Goal: Contribute content: Add original content to the website for others to see

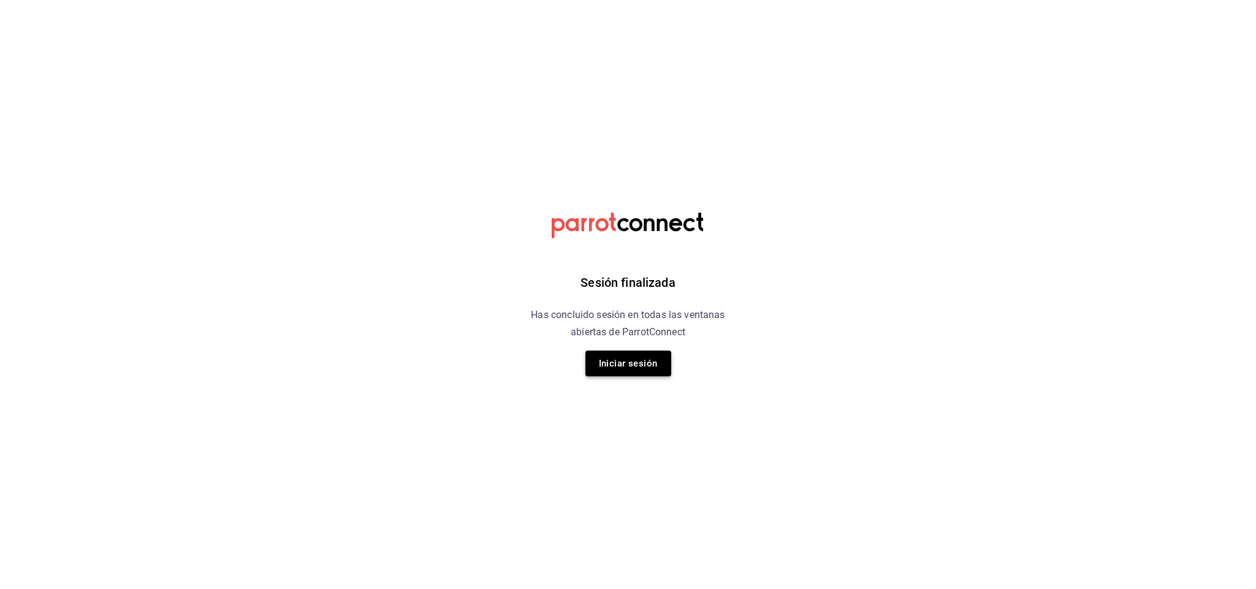
click at [627, 370] on button "Iniciar sesión" at bounding box center [629, 364] width 86 height 26
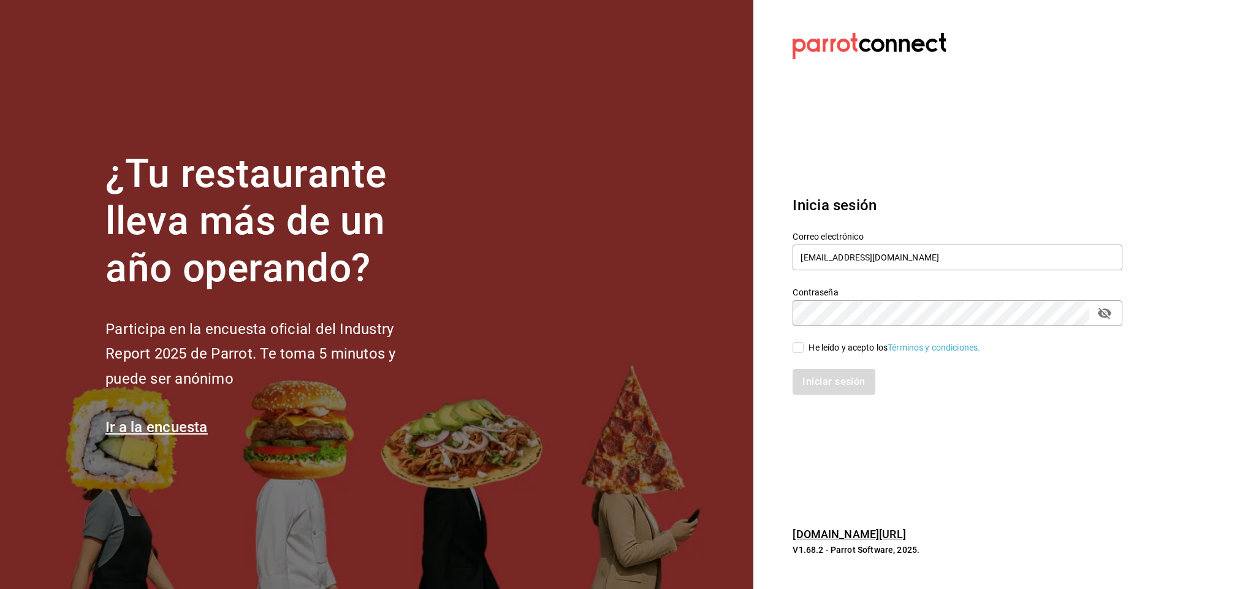
click at [804, 343] on span "He leído y acepto los Términos y condiciones." at bounding box center [892, 348] width 177 height 13
click at [804, 343] on input "He leído y acepto los Términos y condiciones." at bounding box center [798, 347] width 11 height 11
checkbox input "true"
click at [804, 388] on button "Iniciar sesión" at bounding box center [834, 382] width 83 height 26
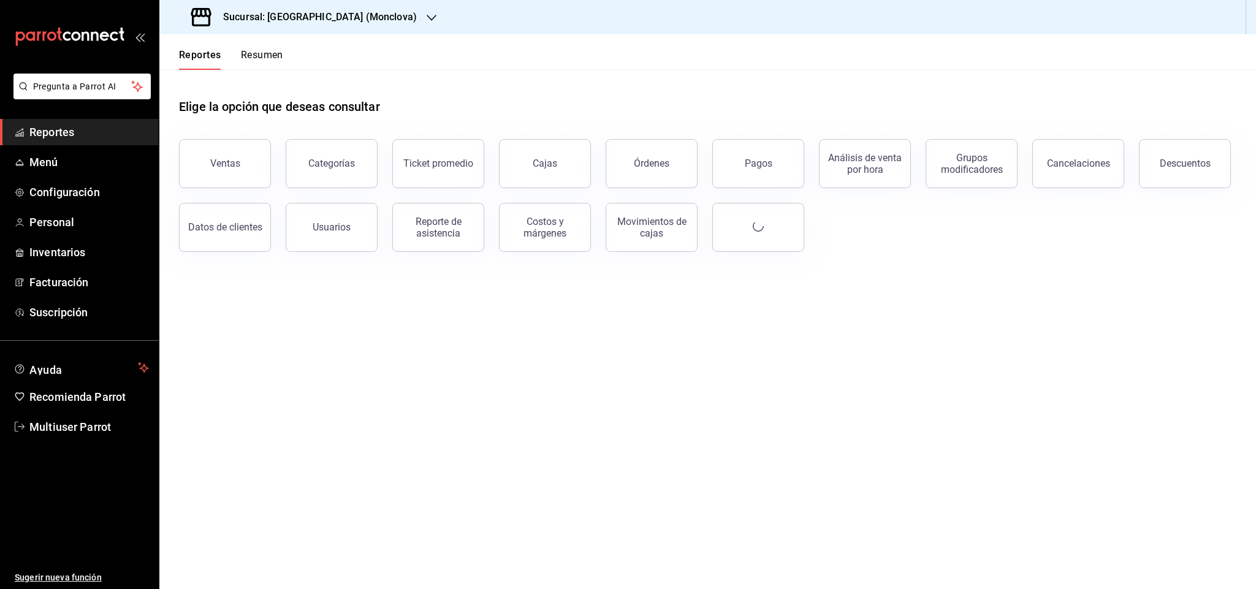
click at [304, 24] on h3 "Sucursal: [GEOGRAPHIC_DATA] (Monclova)" at bounding box center [315, 17] width 204 height 15
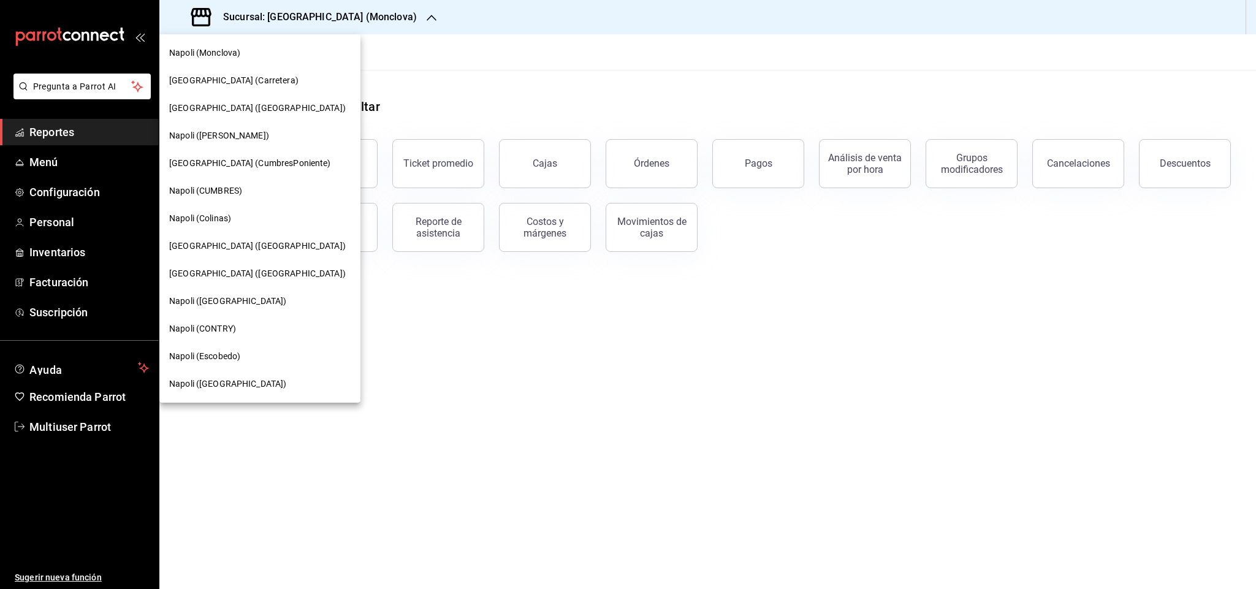
click at [602, 68] on div at bounding box center [628, 294] width 1256 height 589
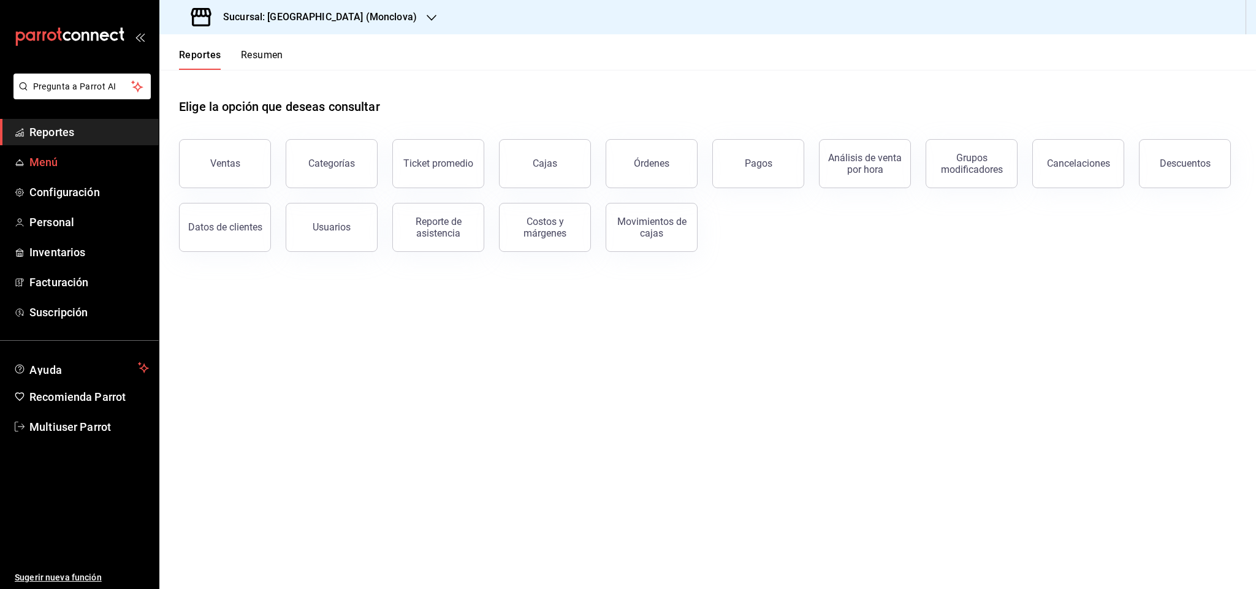
click at [44, 155] on span "Menú" at bounding box center [89, 162] width 120 height 17
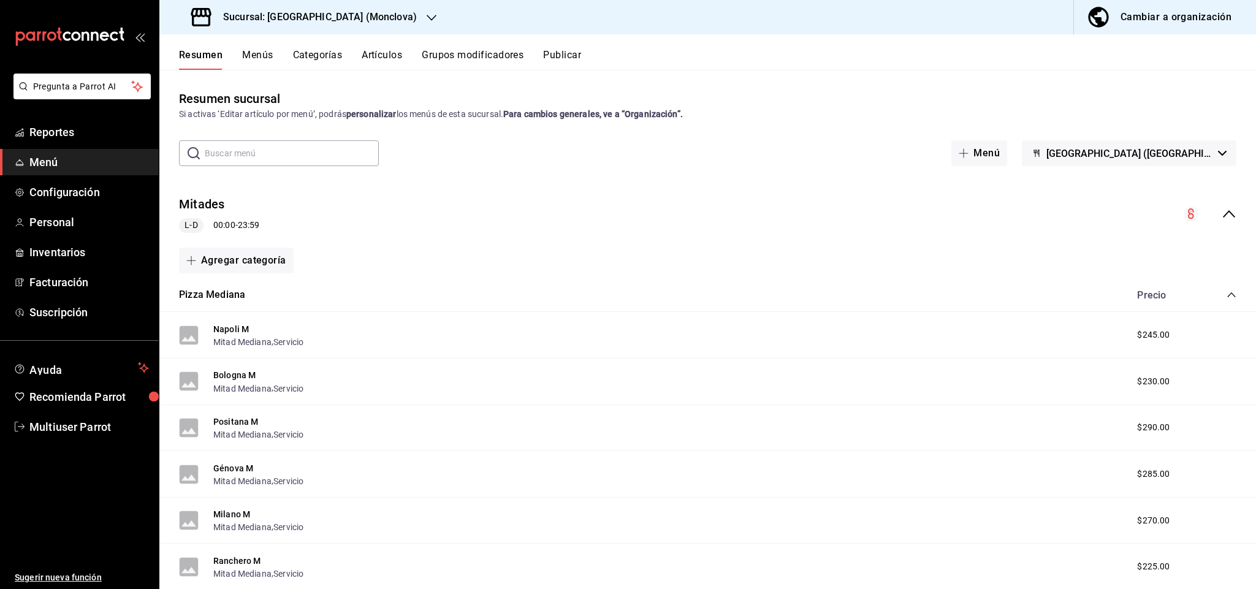
click at [389, 50] on button "Artículos" at bounding box center [382, 59] width 40 height 21
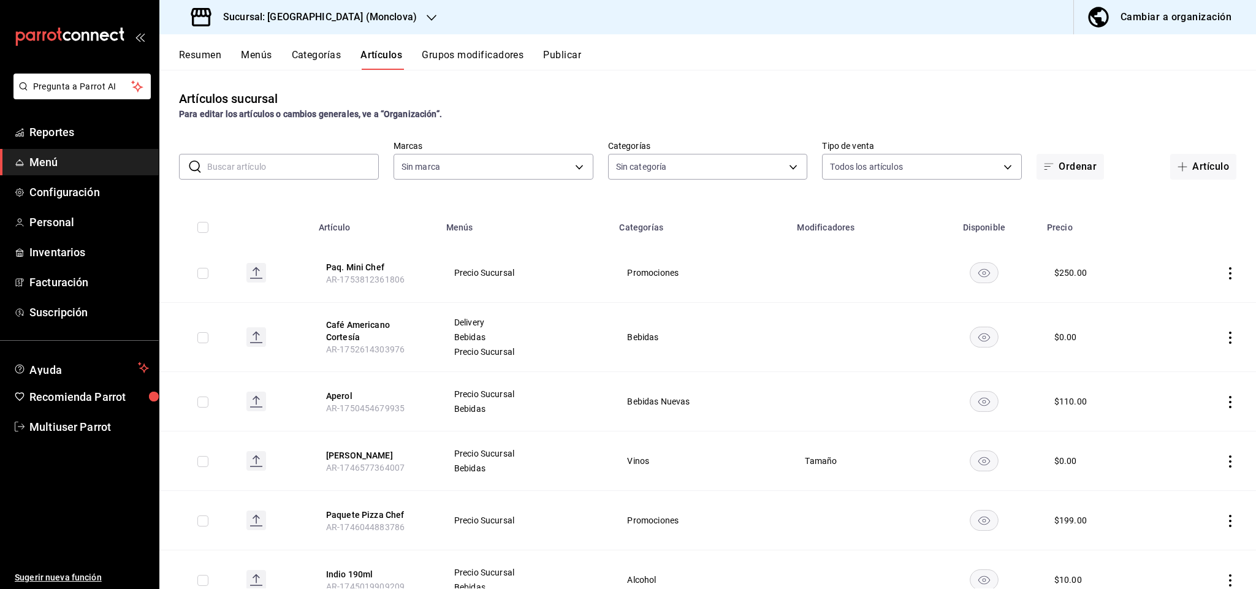
type input "a2523321-cbf2-4567-a3df-a5bcc75143a6"
type input "06858c24-f243-488c-b496-30927694f856,ae60409f-8fe2-47c9-9ce1-1cdd2755e11d,bbb7f…"
click at [602, 104] on div "Artículos sucursal Para editar los artículos o cambios generales, ve a “Organiz…" at bounding box center [707, 105] width 1097 height 31
click at [1183, 164] on button "Artículo" at bounding box center [1204, 167] width 66 height 26
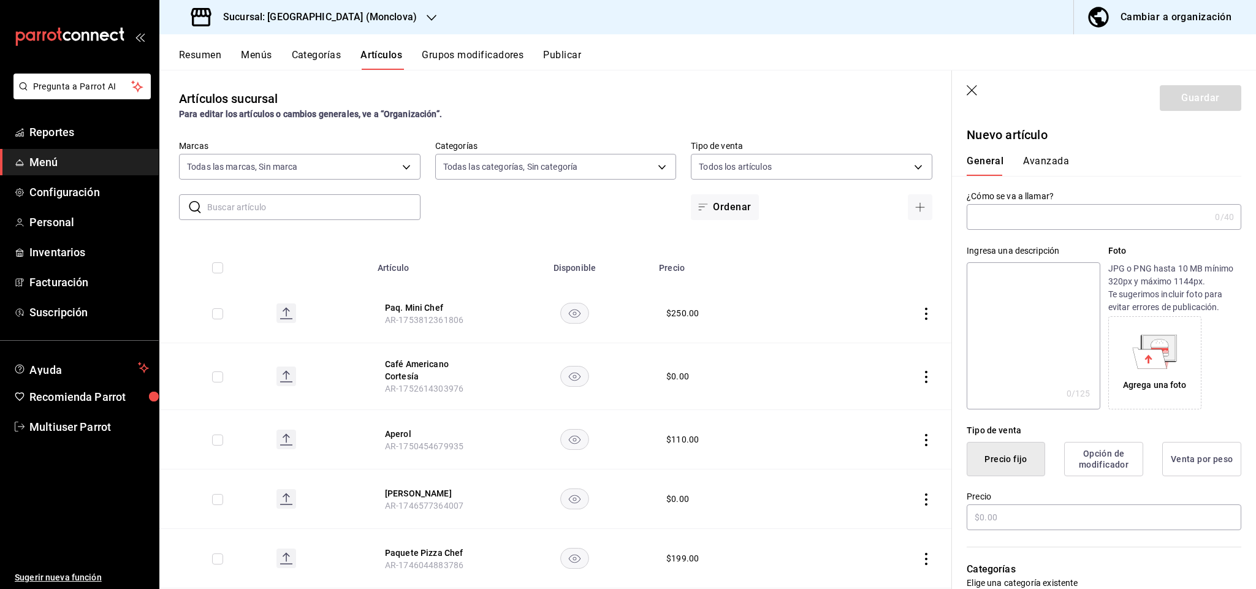
drag, startPoint x: 1117, startPoint y: 207, endPoint x: 1114, endPoint y: 214, distance: 8.2
click at [1117, 210] on input "text" at bounding box center [1088, 217] width 243 height 25
click at [1114, 214] on input "text" at bounding box center [1088, 217] width 243 height 25
type input "Postre de Hojaldre"
click at [1060, 512] on input "text" at bounding box center [1104, 518] width 275 height 26
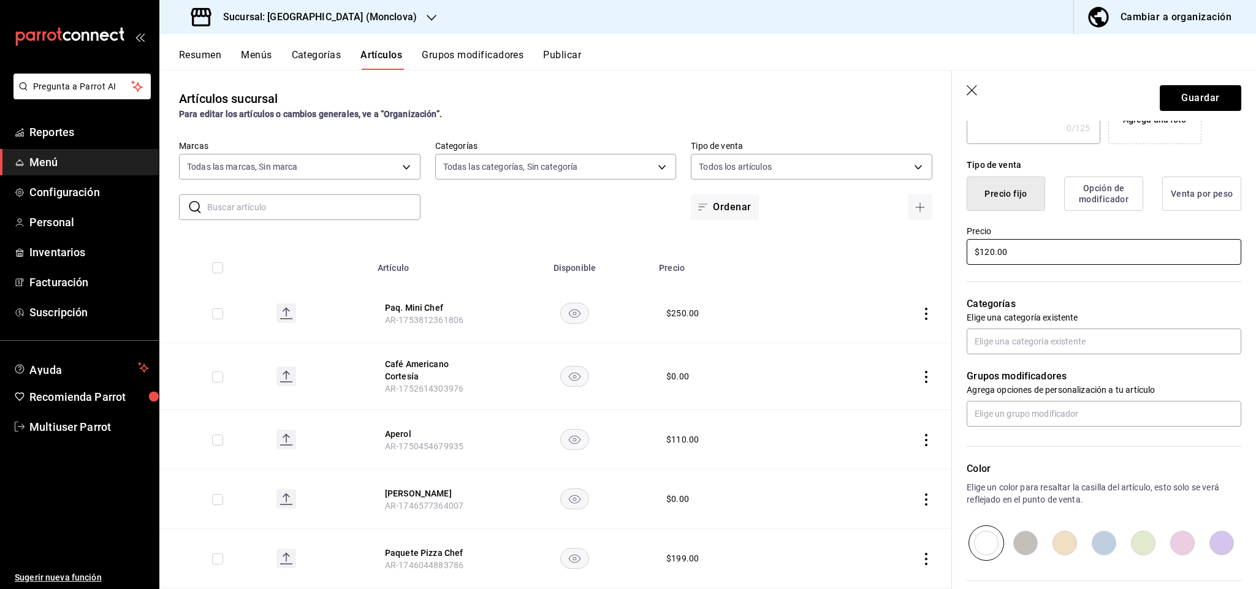
scroll to position [276, 0]
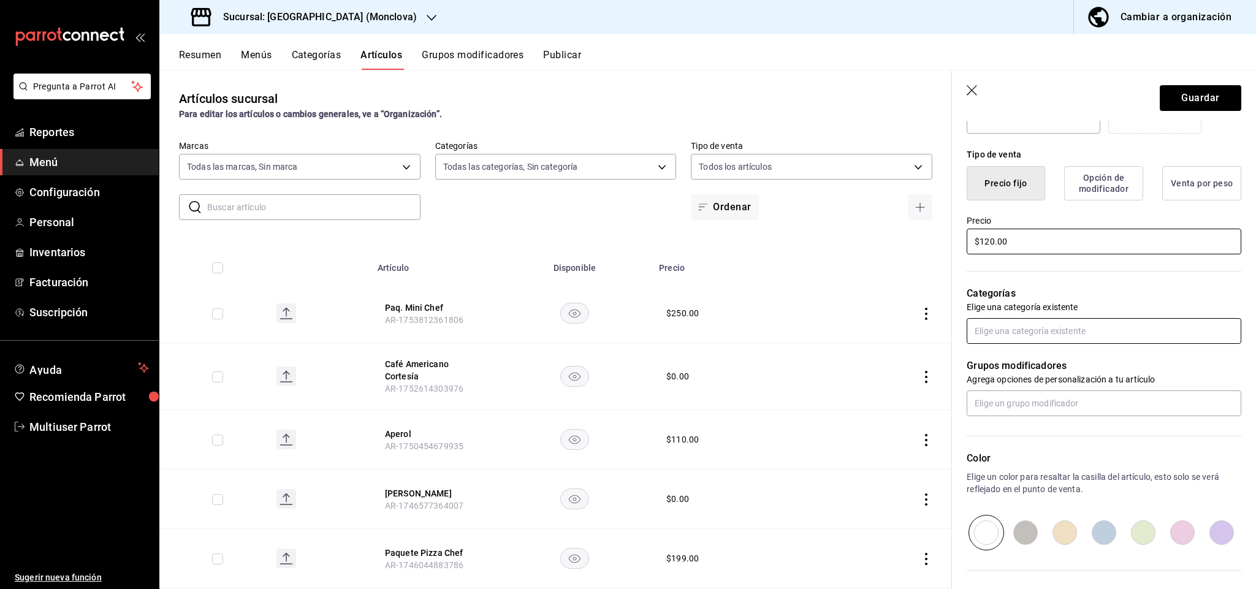
type input "$120.00"
click at [1087, 337] on input "text" at bounding box center [1104, 331] width 275 height 26
type input "postr"
click at [1041, 367] on li "Postres" at bounding box center [1098, 359] width 261 height 20
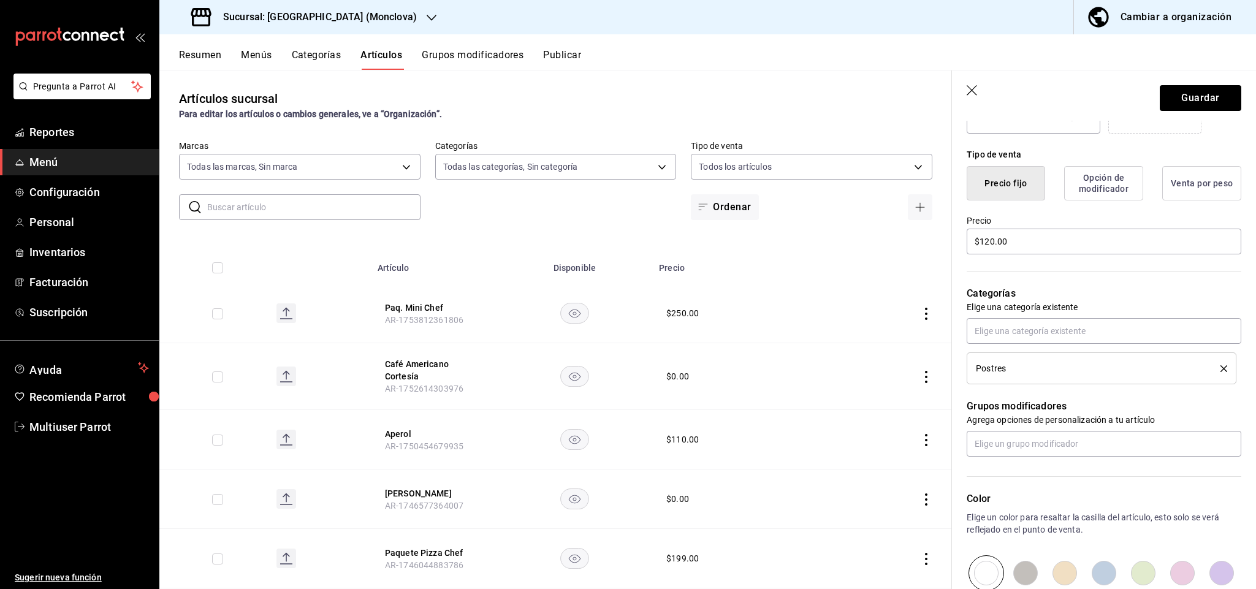
click at [1187, 83] on header "Guardar" at bounding box center [1104, 96] width 304 height 50
click at [1190, 82] on header "Guardar" at bounding box center [1104, 96] width 304 height 50
click at [1191, 94] on button "Guardar" at bounding box center [1201, 98] width 82 height 26
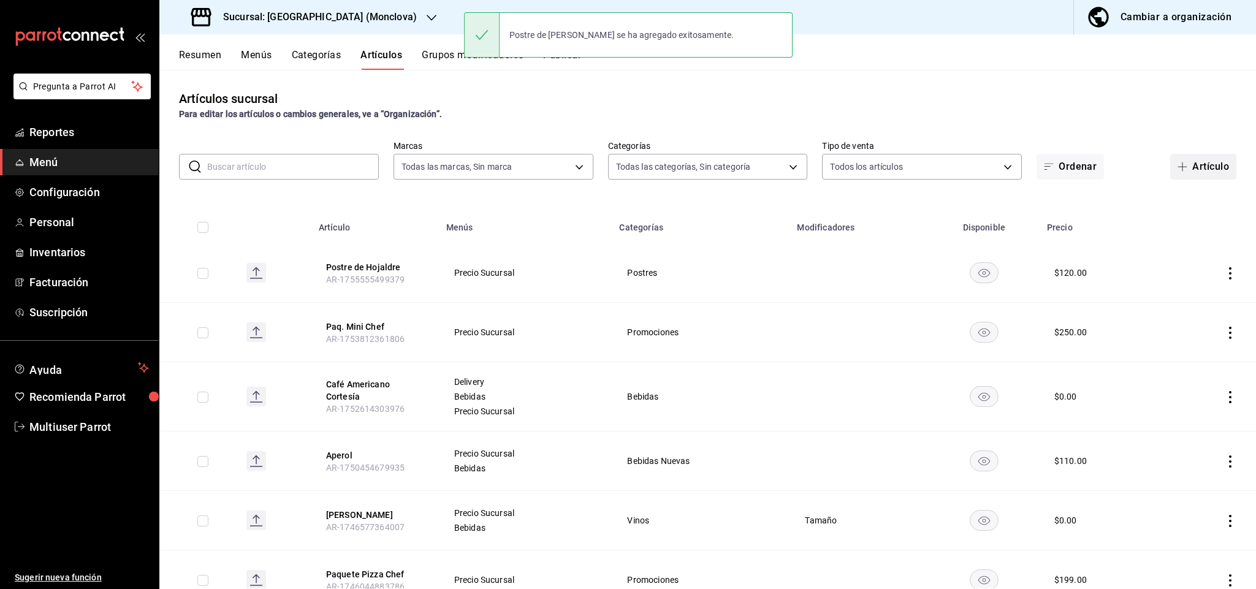
click at [1185, 162] on button "Artículo" at bounding box center [1204, 167] width 66 height 26
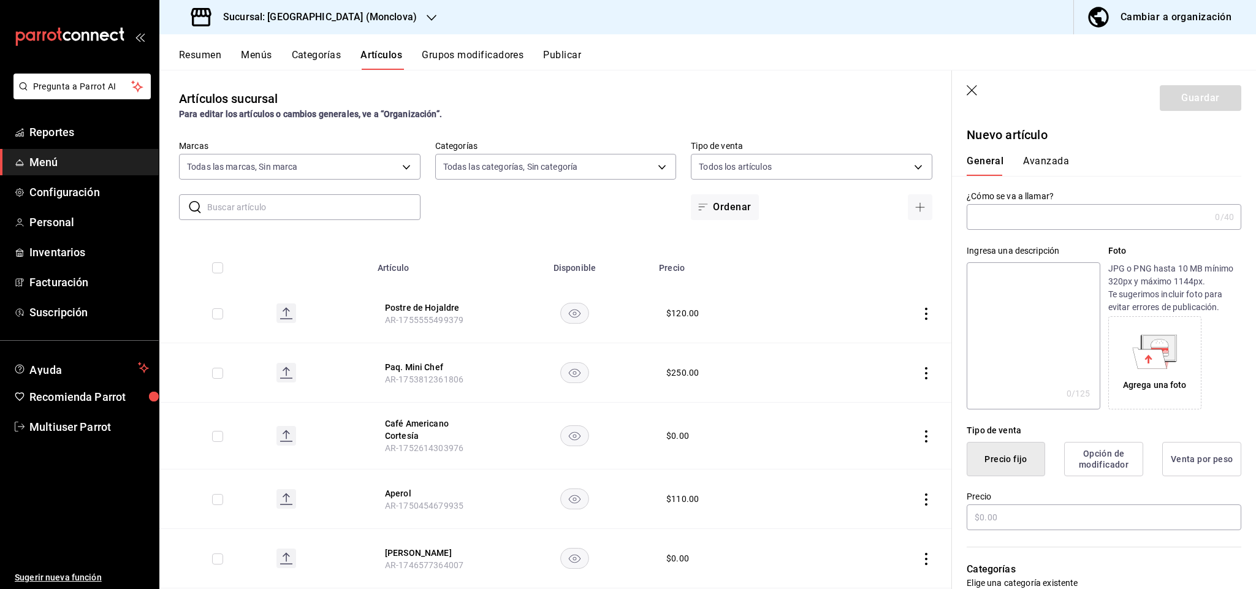
type input "P"
type input "Postre de fresa"
click at [1019, 514] on input "text" at bounding box center [1104, 518] width 275 height 26
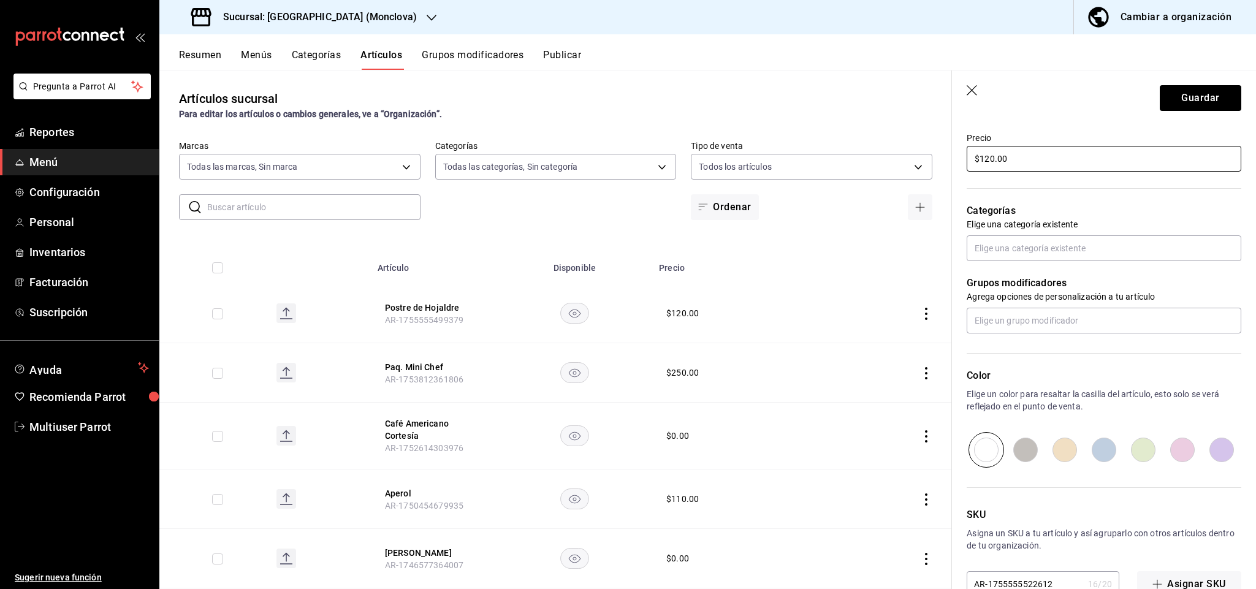
scroll to position [368, 0]
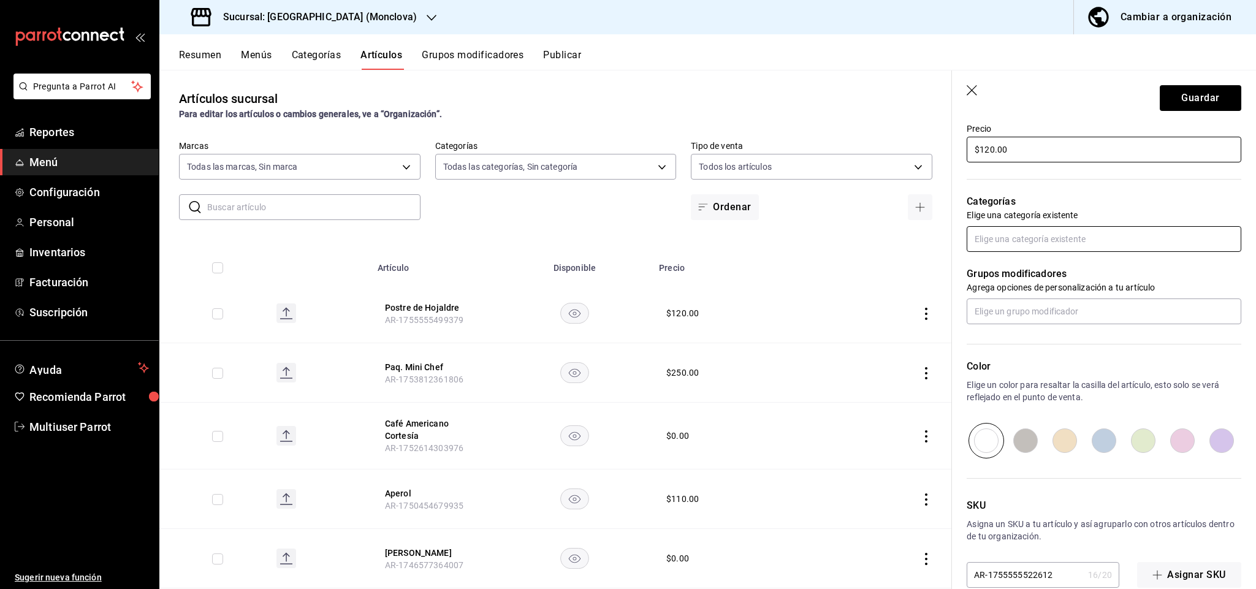
type input "$120.00"
click at [1090, 250] on input "text" at bounding box center [1104, 239] width 275 height 26
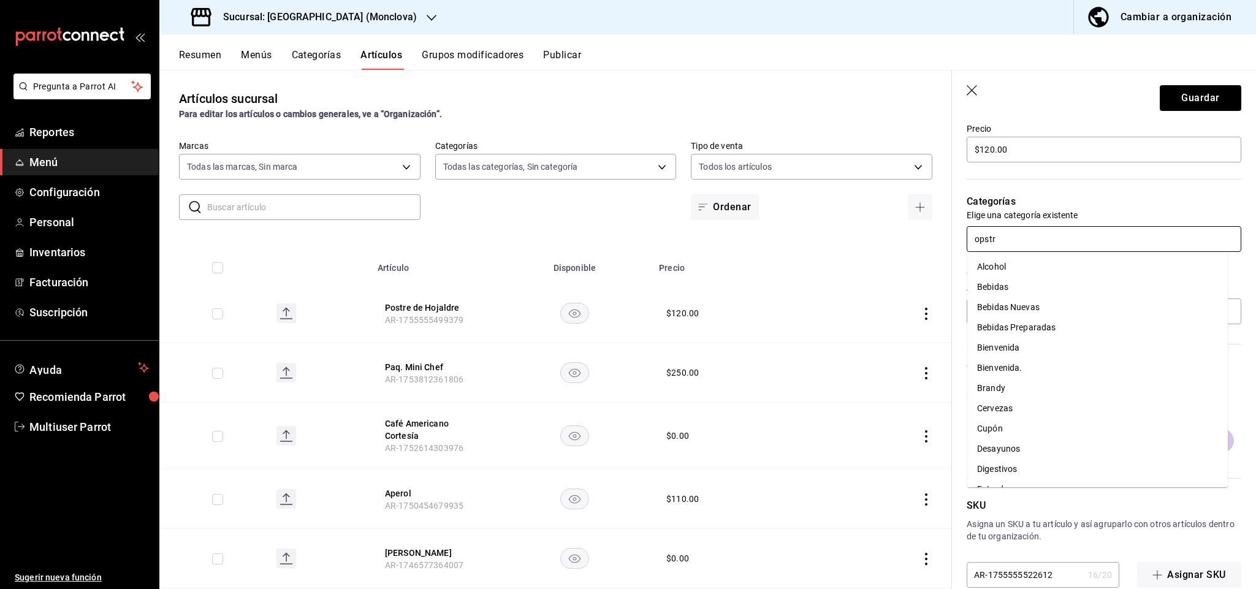
type input "opstre"
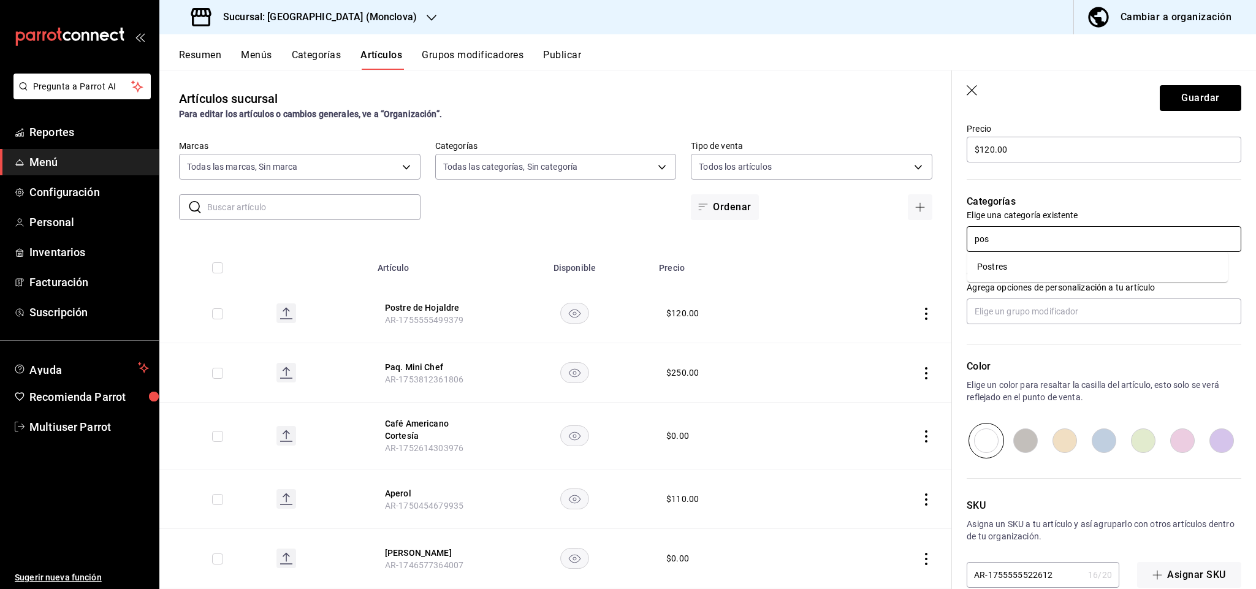
type input "post"
click at [1063, 271] on li "Postres" at bounding box center [1098, 267] width 261 height 20
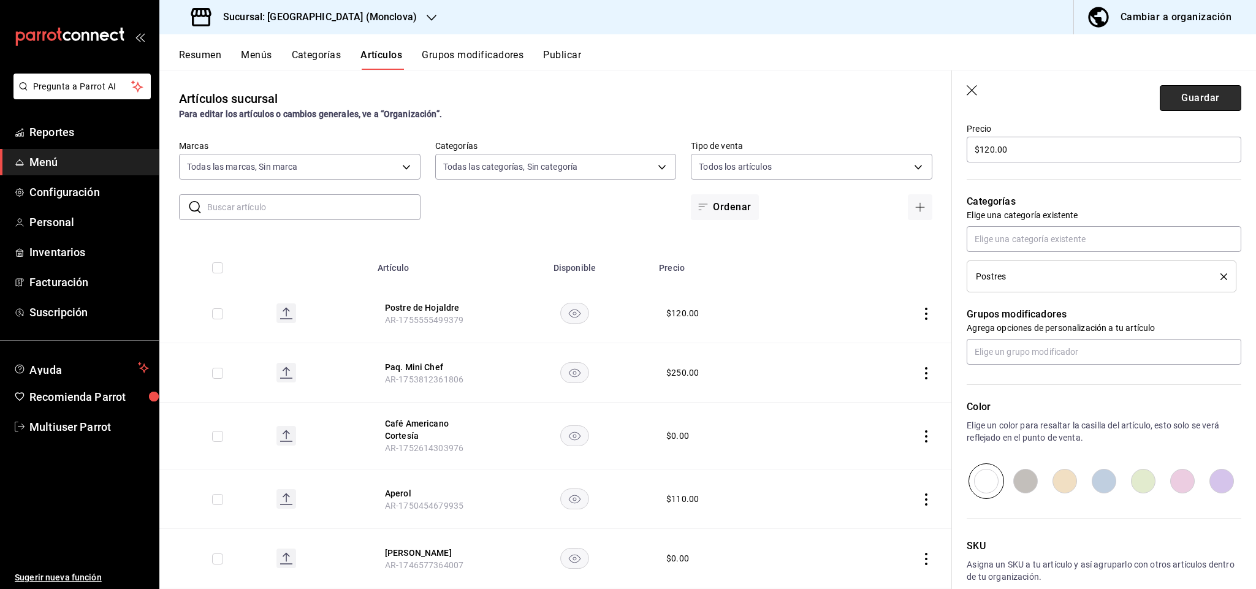
click at [1192, 97] on button "Guardar" at bounding box center [1201, 98] width 82 height 26
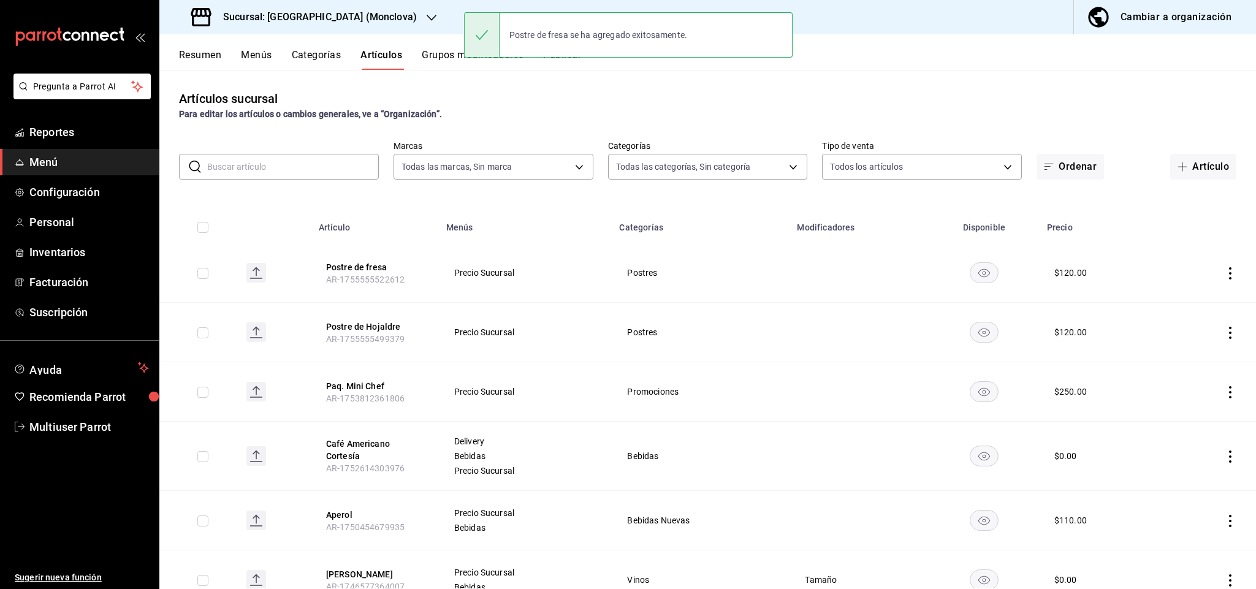
drag, startPoint x: 624, startPoint y: 64, endPoint x: 598, endPoint y: 64, distance: 26.4
click at [622, 64] on div "Resumen Menús Categorías Artículos Grupos modificadores Publicar" at bounding box center [717, 59] width 1077 height 21
click at [590, 63] on div "Resumen Menús Categorías Artículos Grupos modificadores Publicar" at bounding box center [717, 59] width 1077 height 21
click at [541, 61] on div "Postre de fresa se ha agregado exitosamente." at bounding box center [628, 35] width 329 height 53
click at [563, 66] on button "Publicar" at bounding box center [562, 59] width 38 height 21
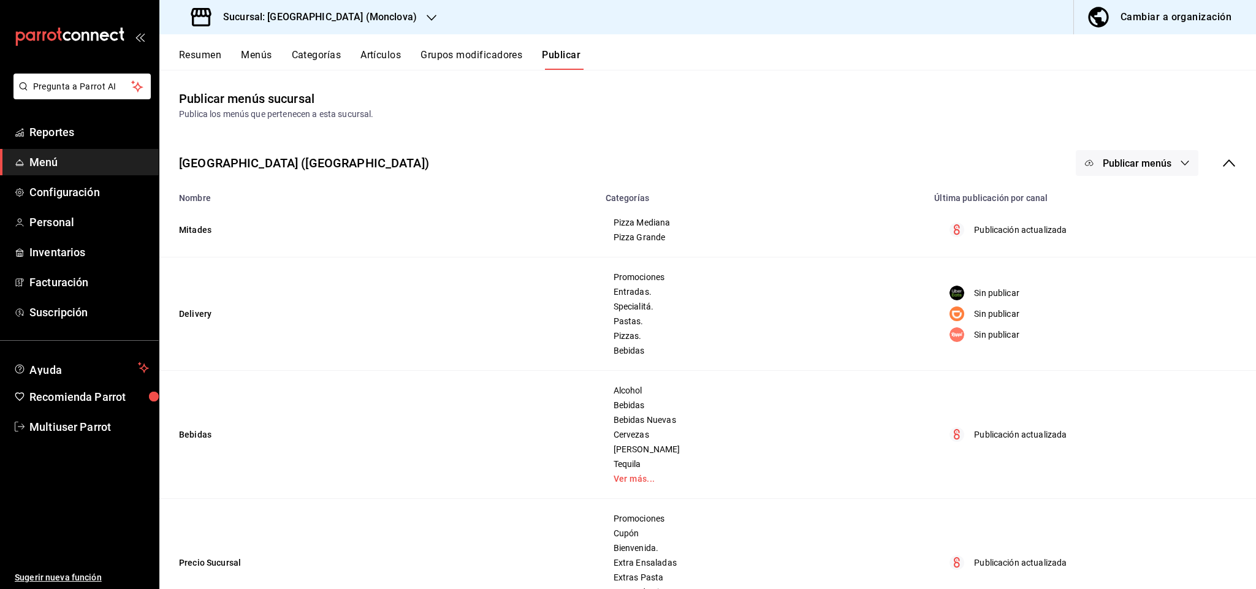
click at [1128, 161] on span "Publicar menús" at bounding box center [1137, 164] width 69 height 12
click at [1133, 206] on span "Punto de venta" at bounding box center [1141, 203] width 59 height 13
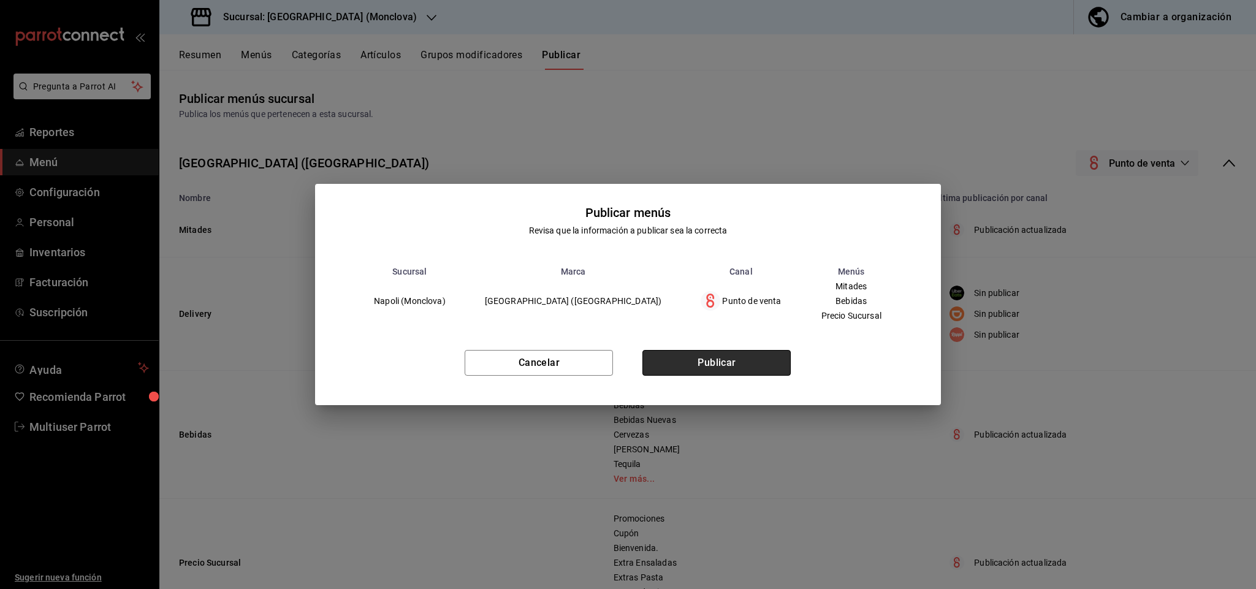
click at [736, 361] on button "Publicar" at bounding box center [717, 363] width 148 height 26
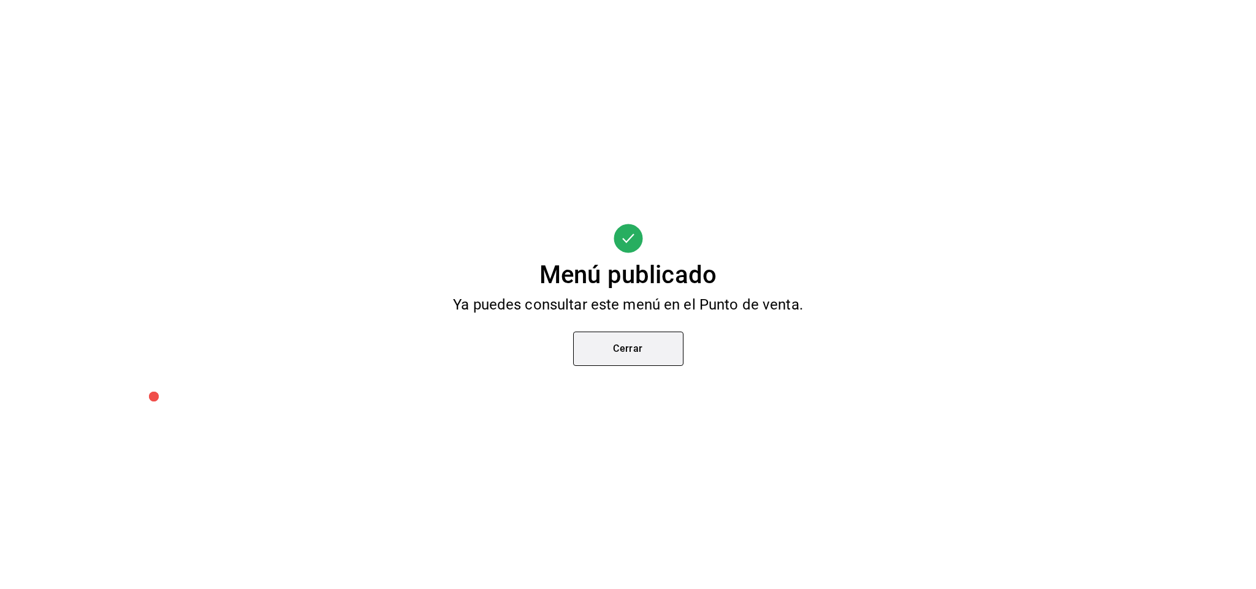
click at [628, 361] on button "Cerrar" at bounding box center [628, 349] width 110 height 34
